Goal: Task Accomplishment & Management: Use online tool/utility

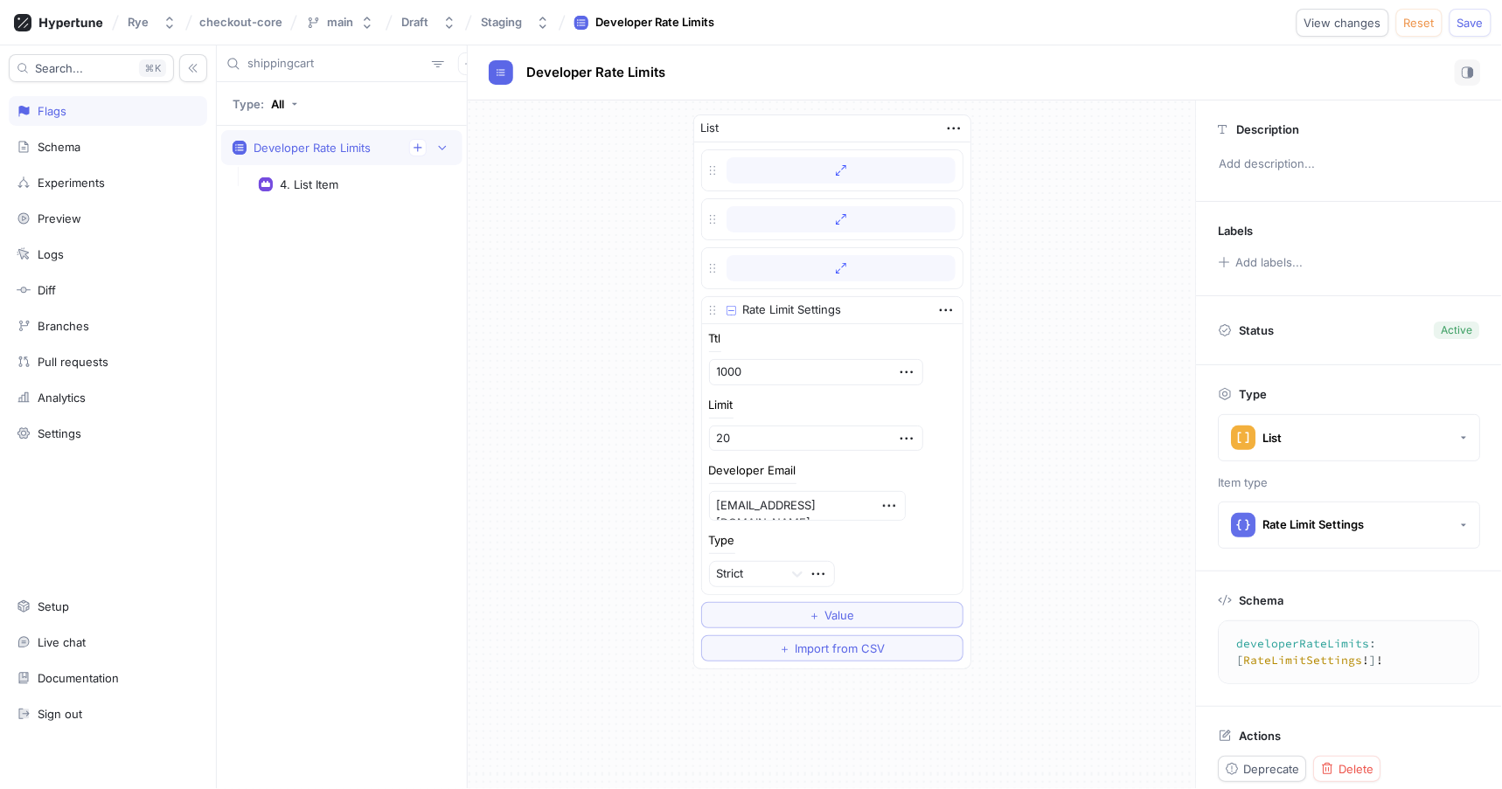
scroll to position [133, 0]
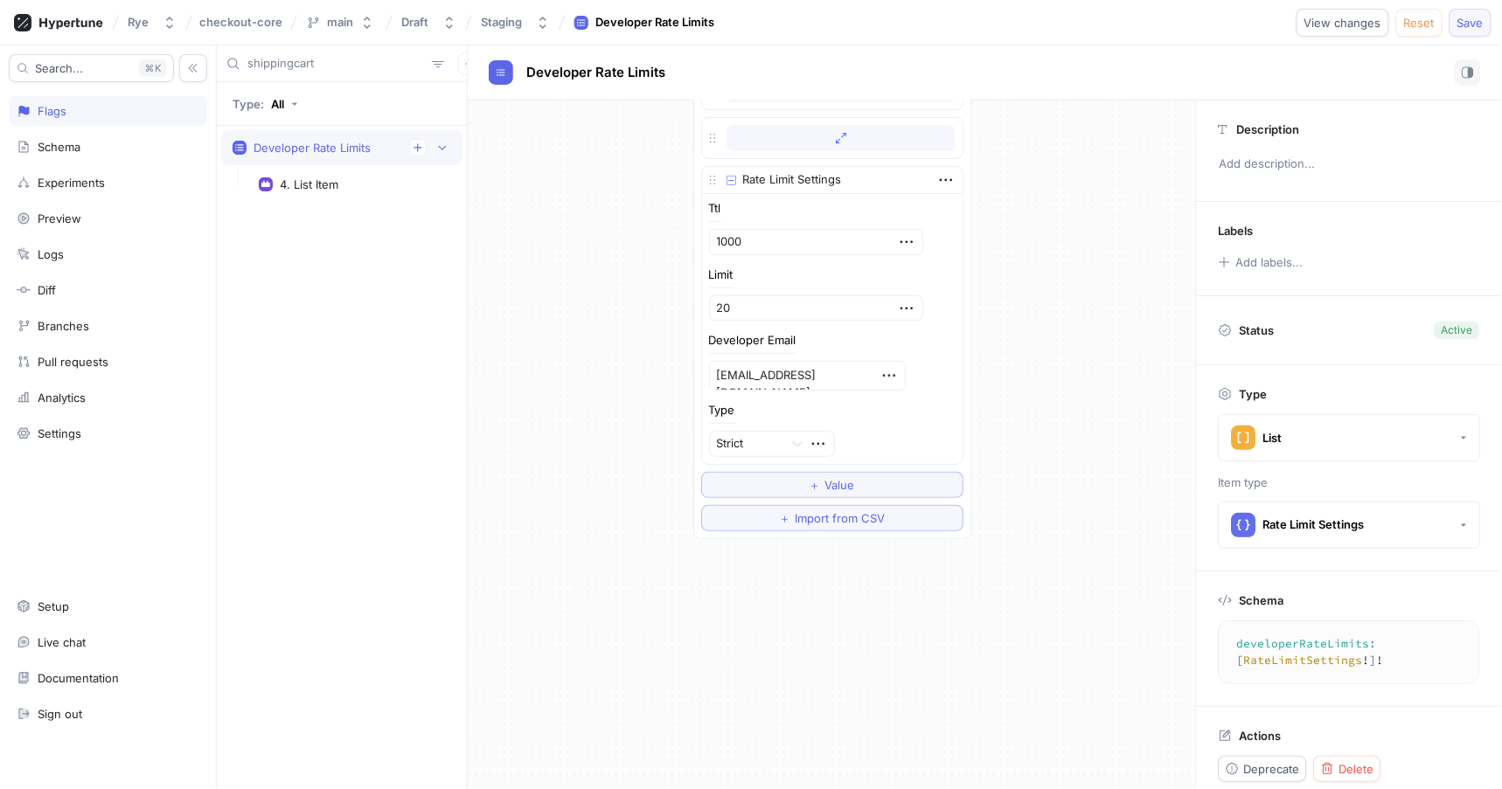
click at [1476, 25] on span "Save" at bounding box center [1470, 22] width 26 height 10
click at [509, 24] on div "Staging" at bounding box center [501, 22] width 41 height 15
click at [523, 92] on span "Production" at bounding box center [514, 89] width 60 height 15
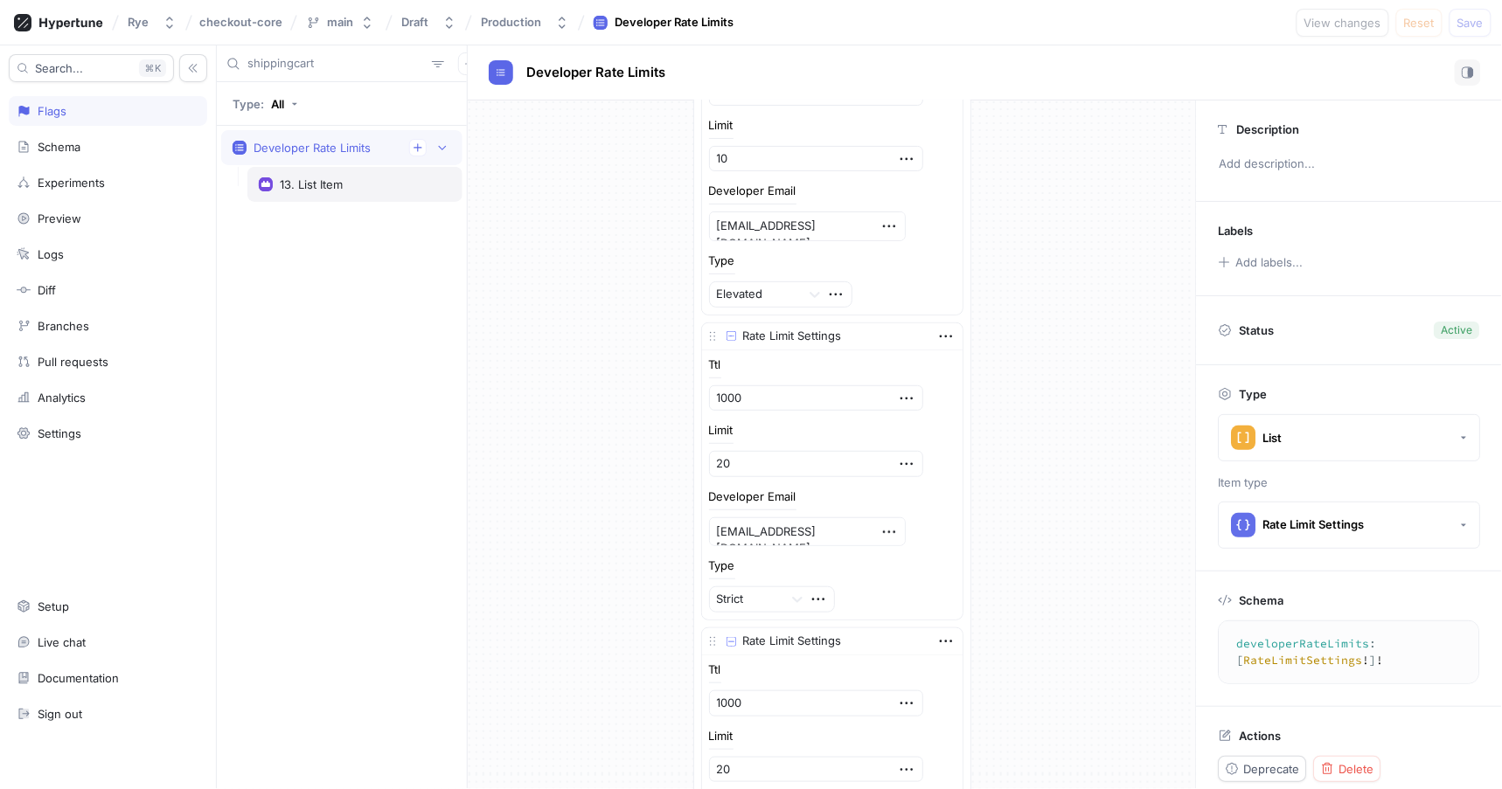
click at [351, 184] on div "13. List Item" at bounding box center [355, 184] width 192 height 14
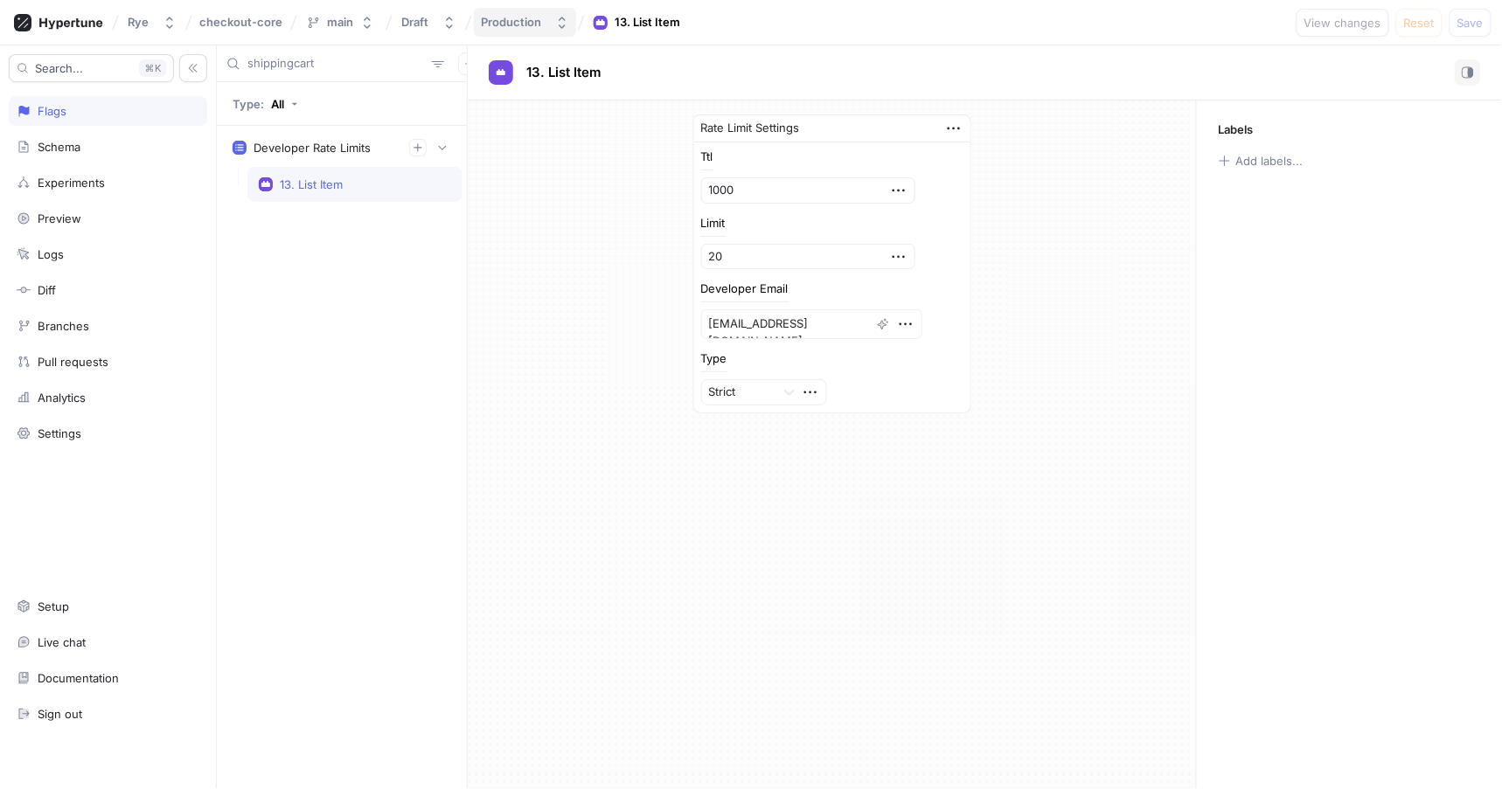
click at [530, 17] on div "Production" at bounding box center [511, 22] width 60 height 15
click at [532, 109] on div "Staging" at bounding box center [579, 120] width 205 height 29
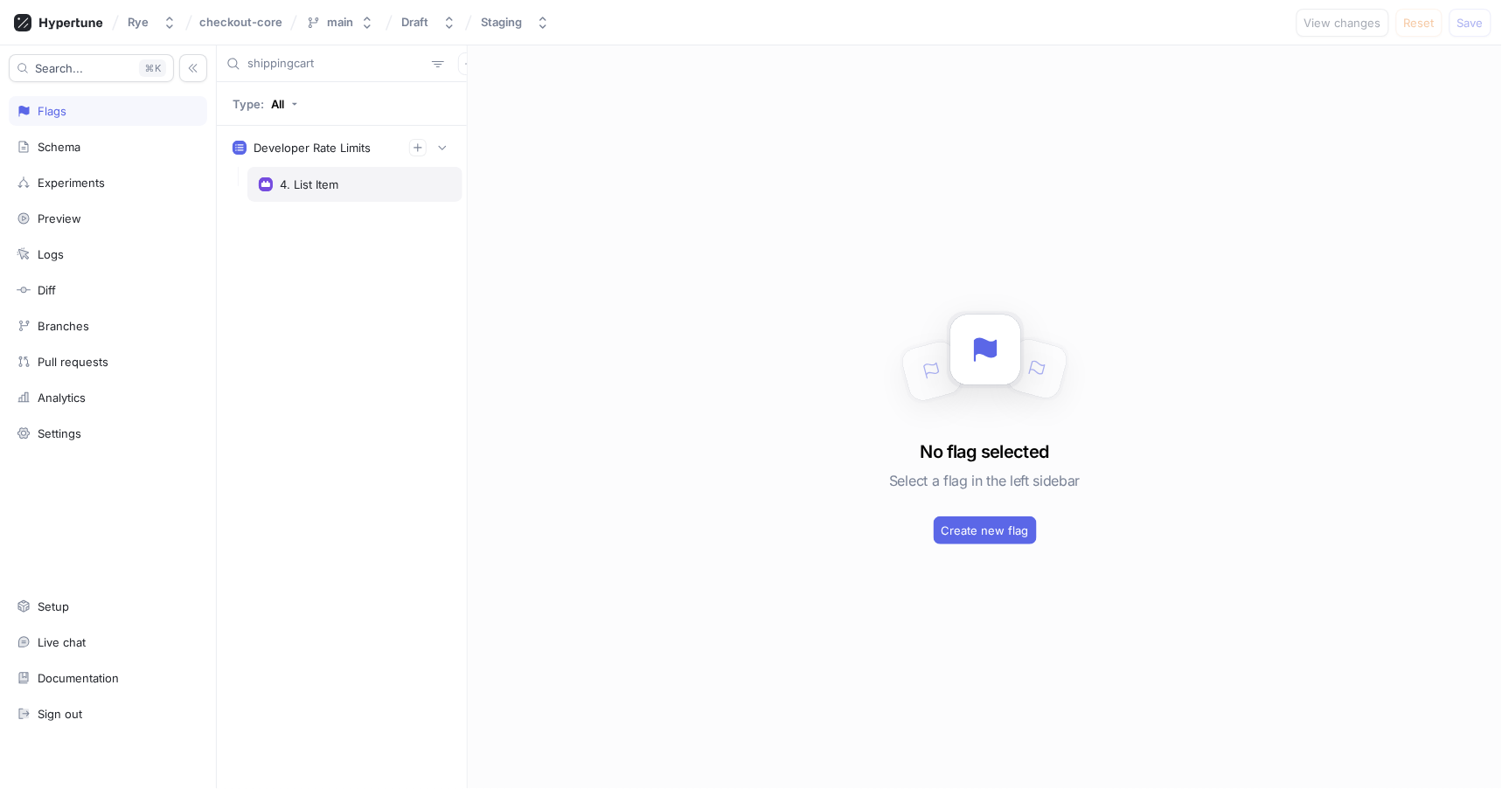
click at [307, 170] on div "4. List Item" at bounding box center [354, 184] width 215 height 35
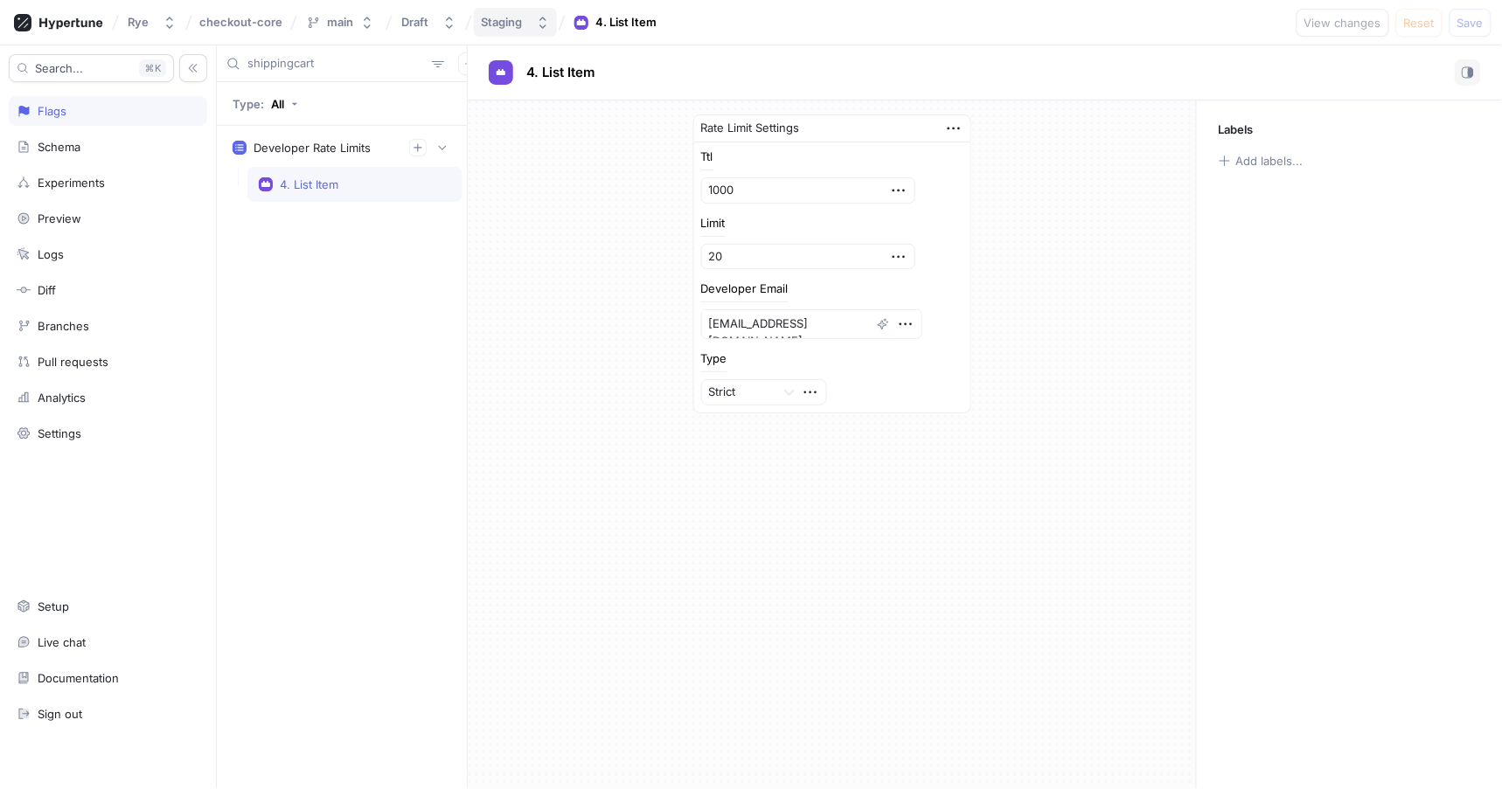
click at [509, 21] on div "Staging" at bounding box center [501, 22] width 41 height 15
click at [528, 82] on span "Production" at bounding box center [514, 89] width 60 height 15
type textarea "x"
